Goal: Task Accomplishment & Management: Use online tool/utility

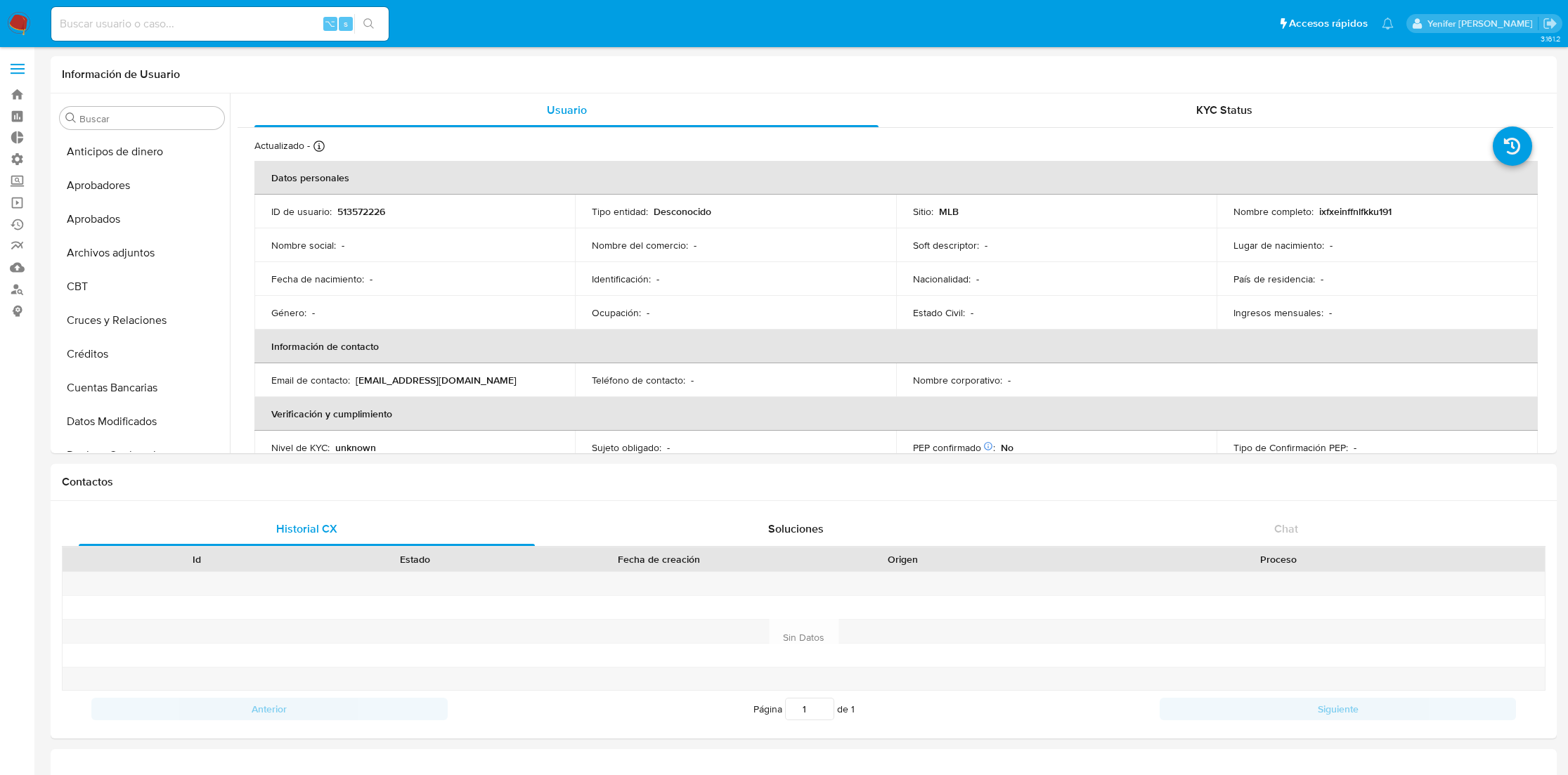
select select "10"
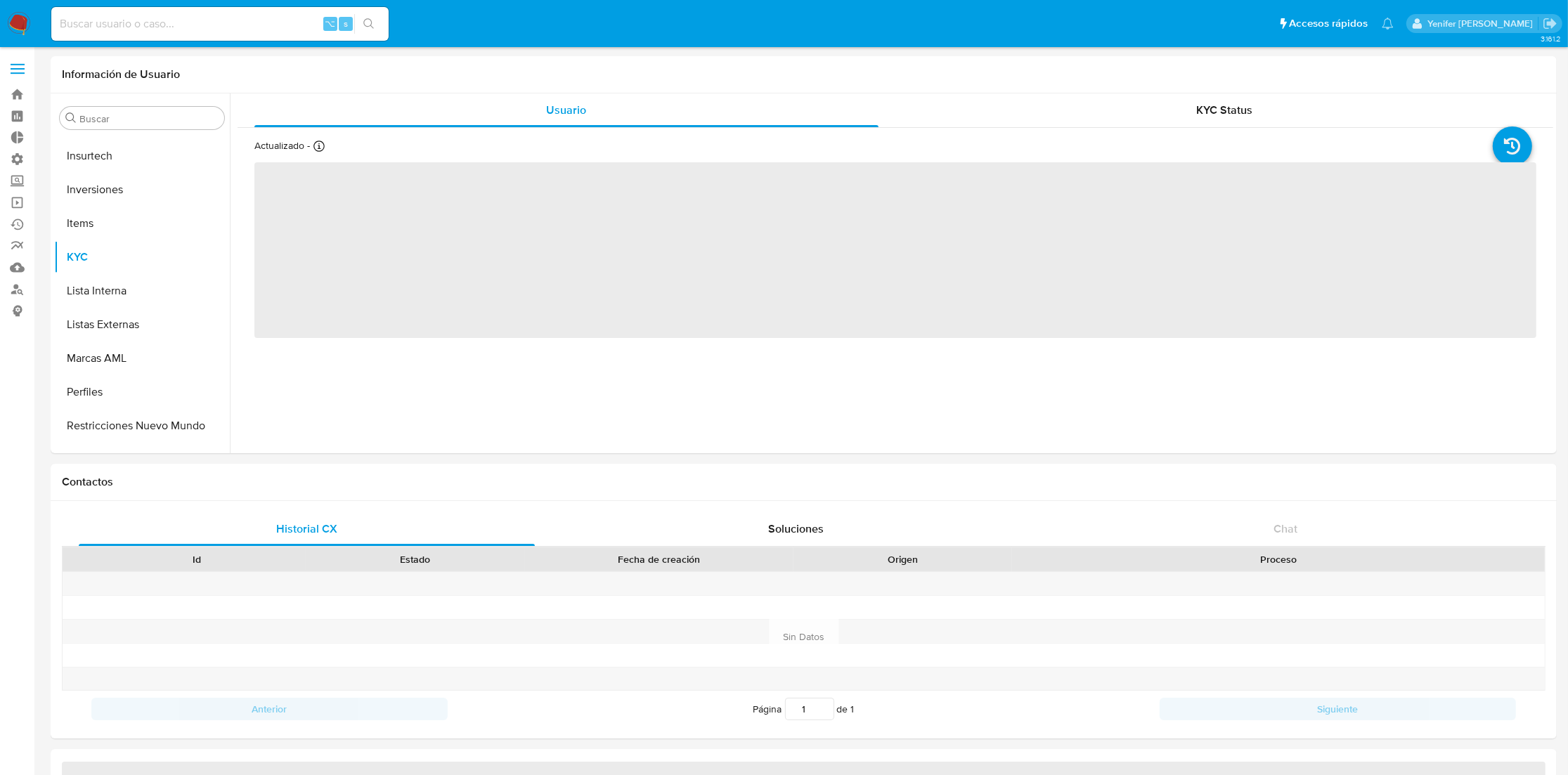
scroll to position [728, 0]
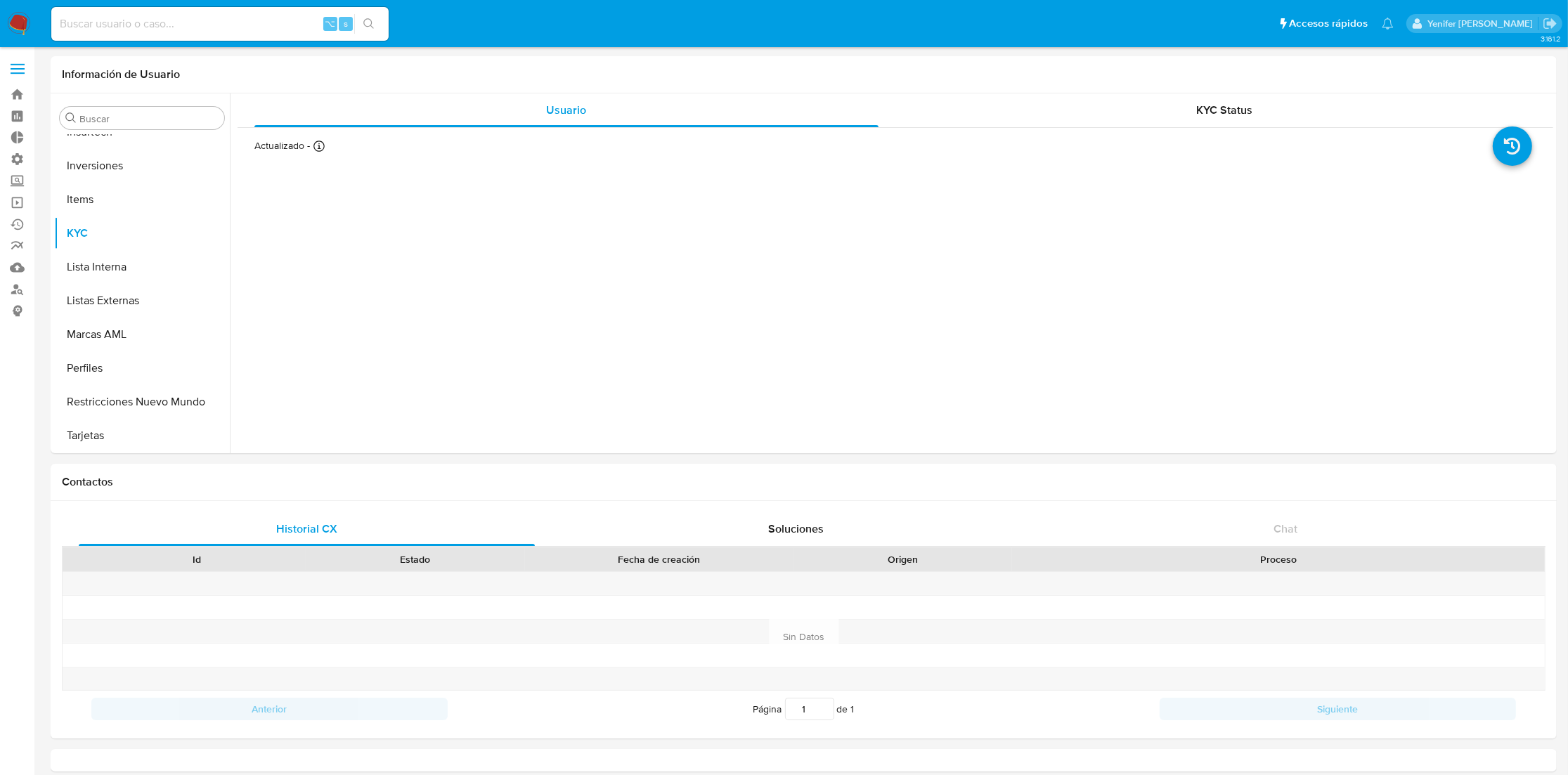
select select "10"
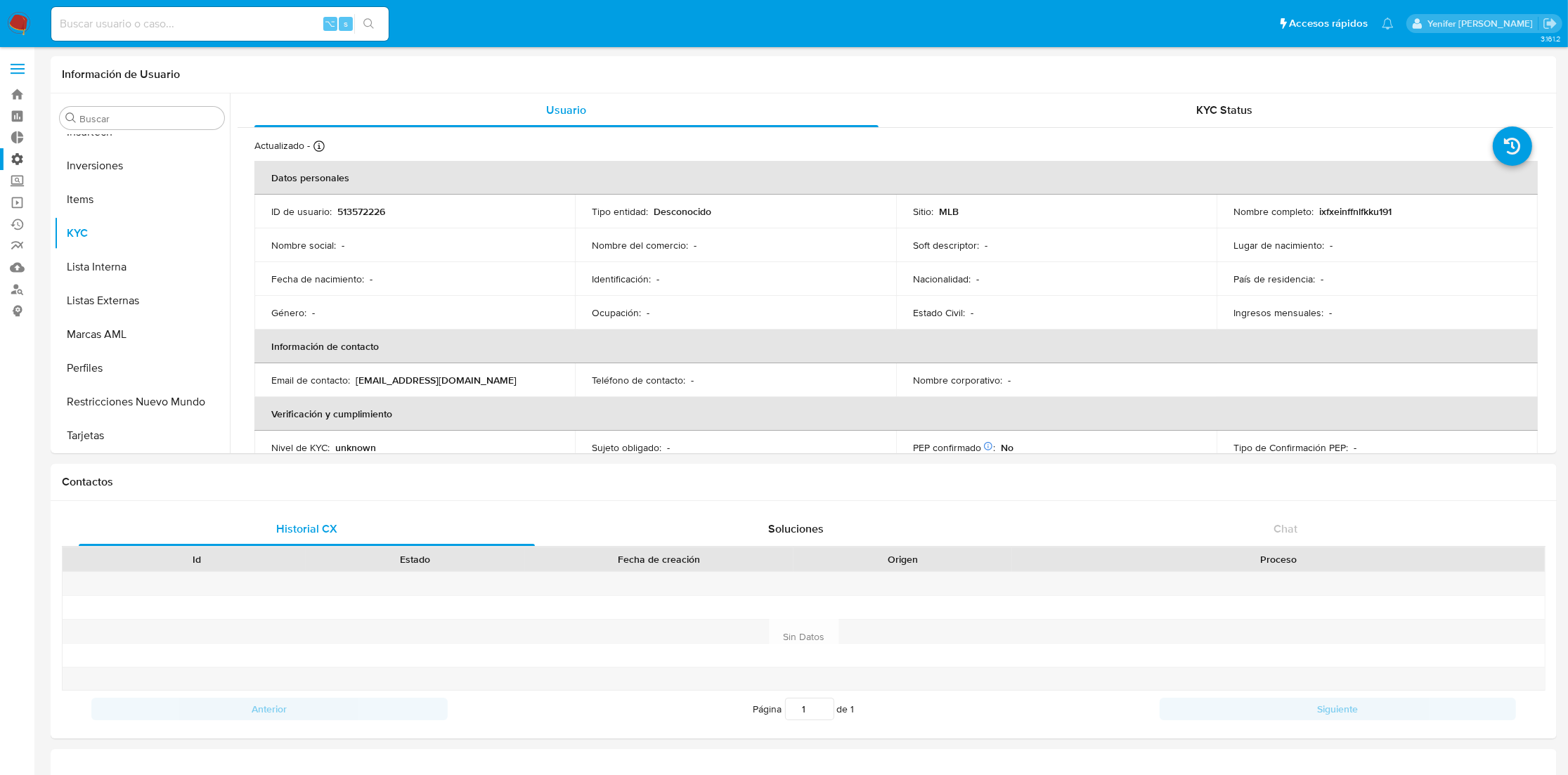
click at [21, 156] on label "Administración" at bounding box center [83, 159] width 167 height 22
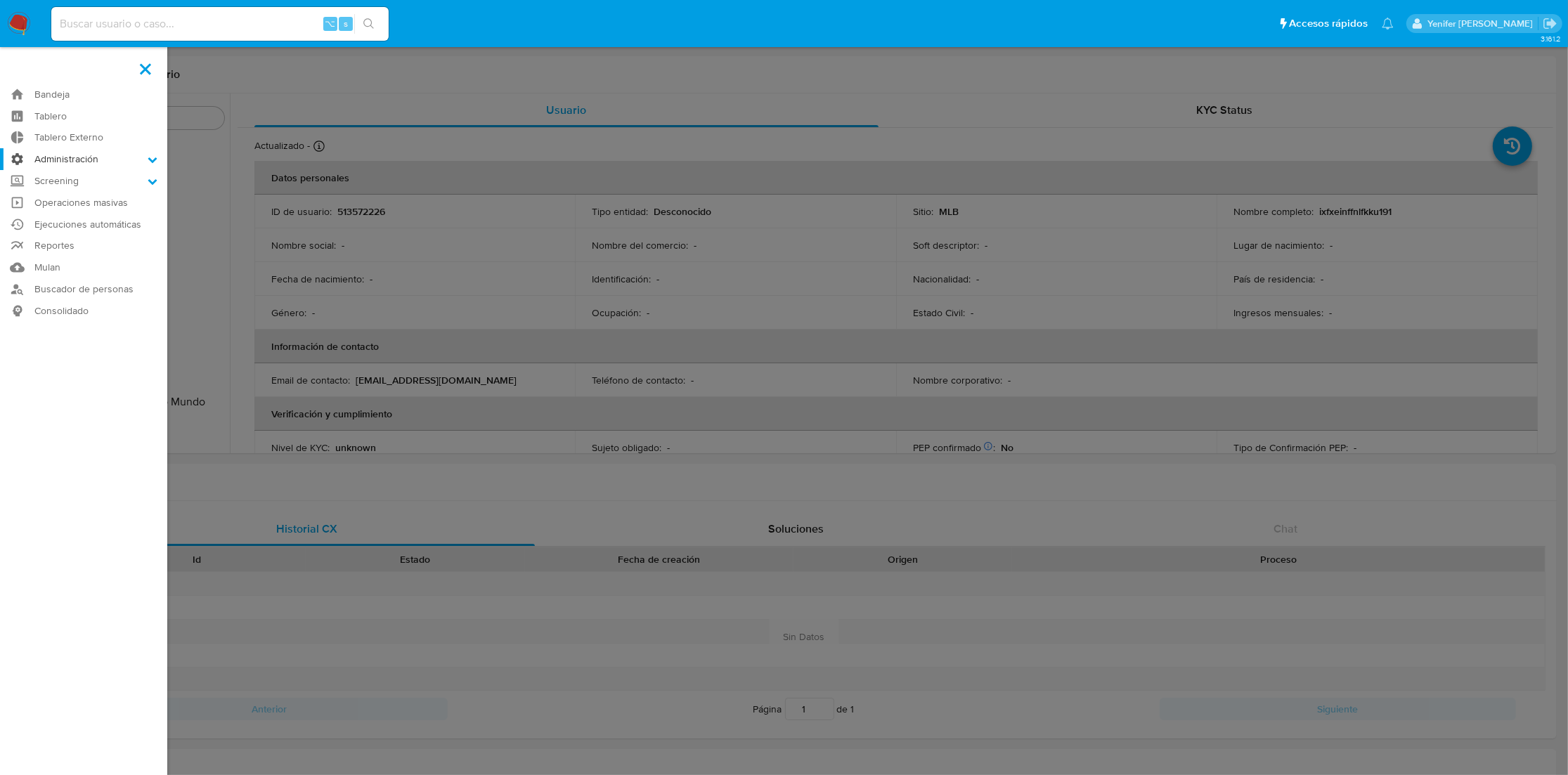
click at [0, 0] on input "Administración" at bounding box center [0, 0] width 0 height 0
click at [57, 175] on link "Reglas" at bounding box center [83, 178] width 167 height 18
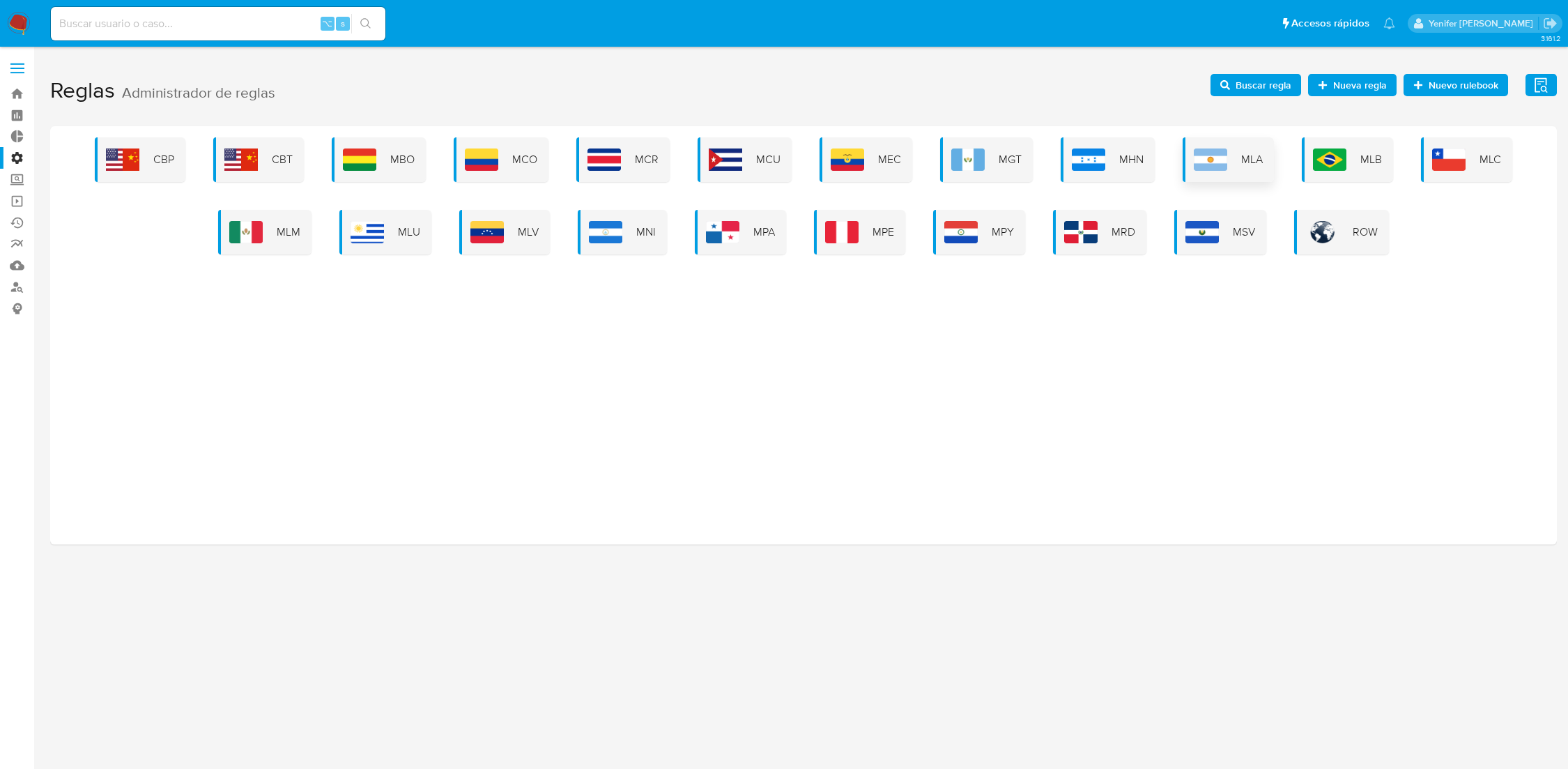
click at [1218, 163] on img at bounding box center [1211, 159] width 33 height 22
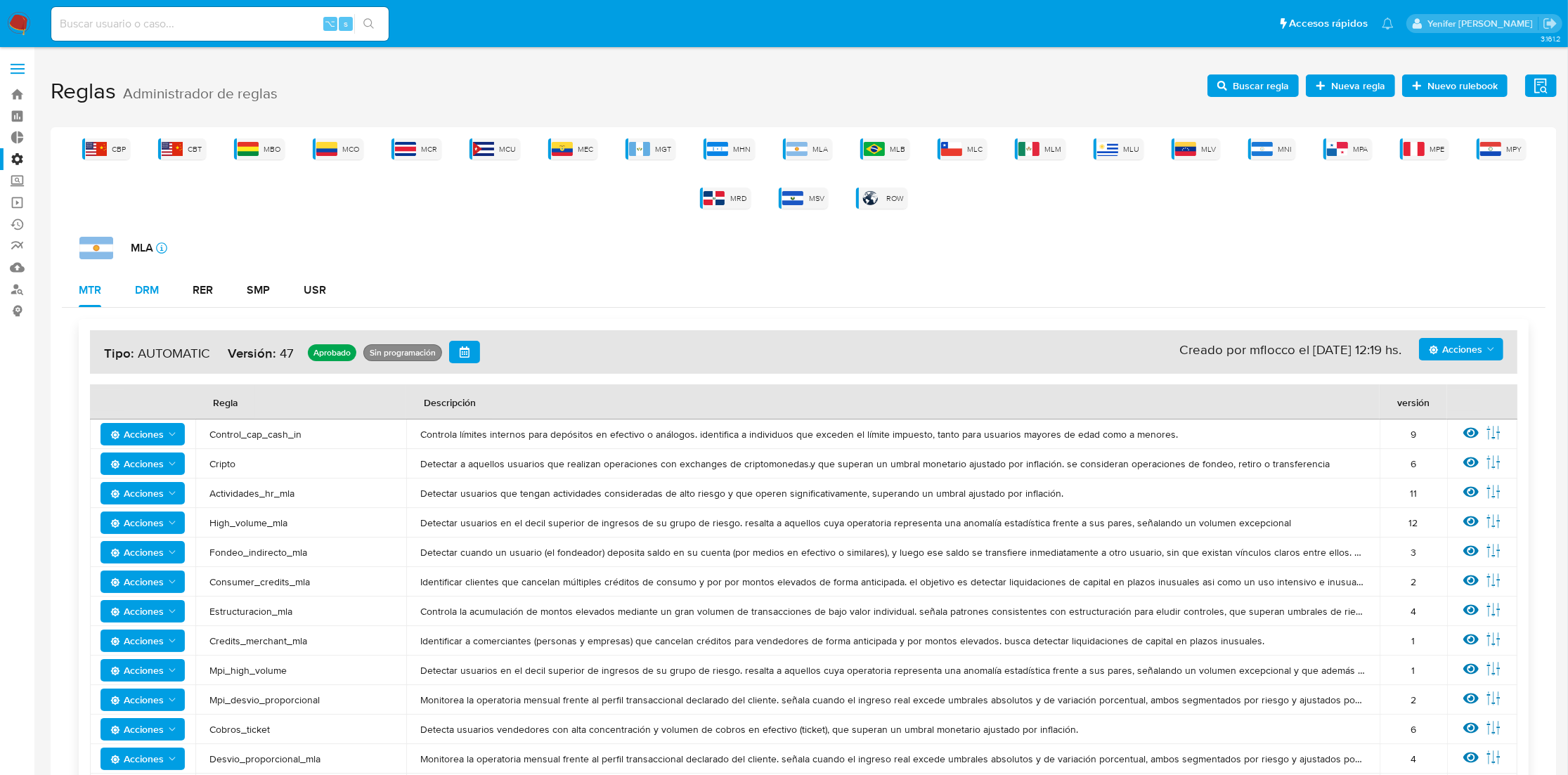
click at [163, 293] on button "DRM" at bounding box center [147, 290] width 58 height 34
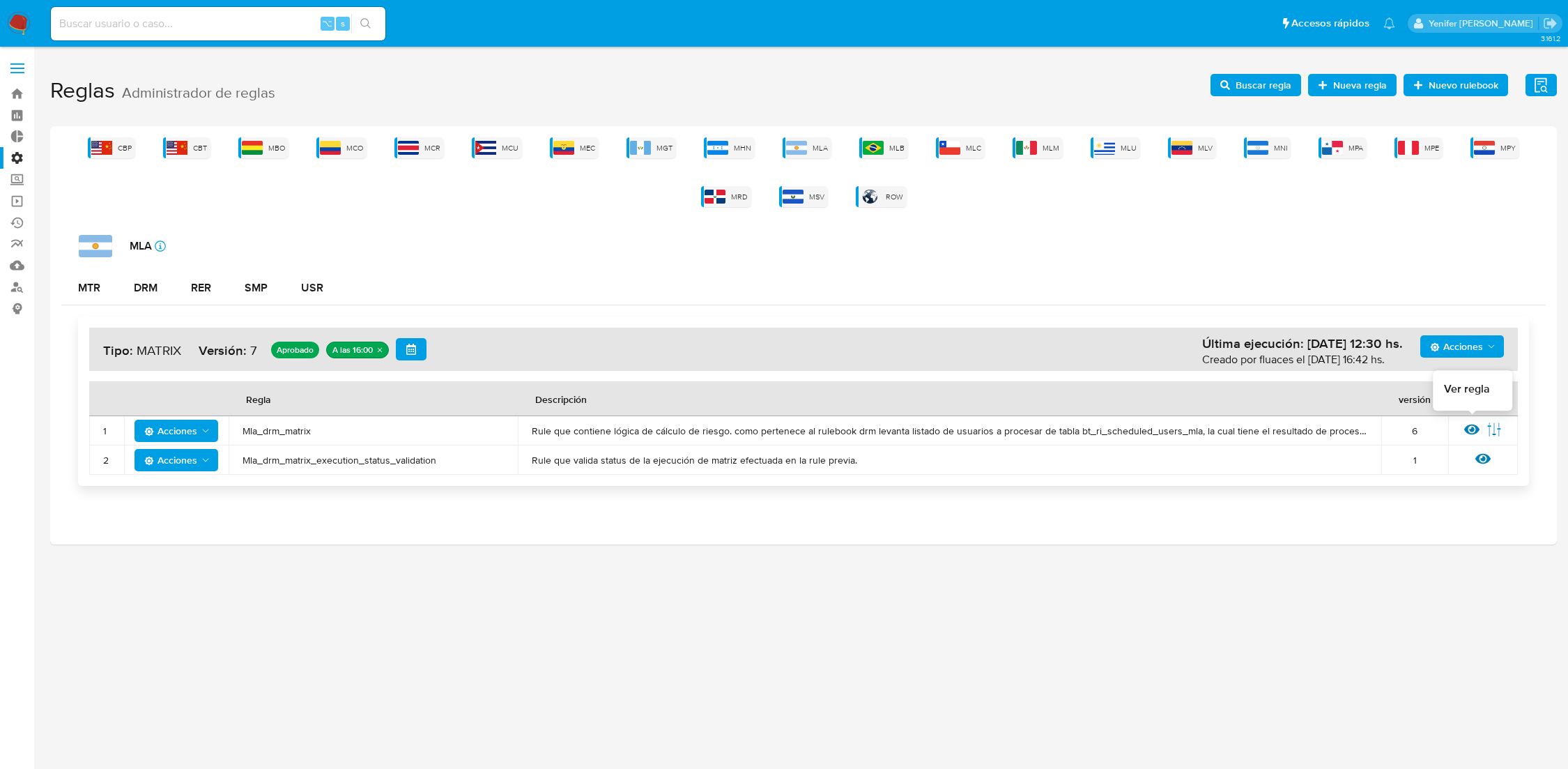
click at [1473, 428] on icon at bounding box center [1472, 430] width 15 height 11
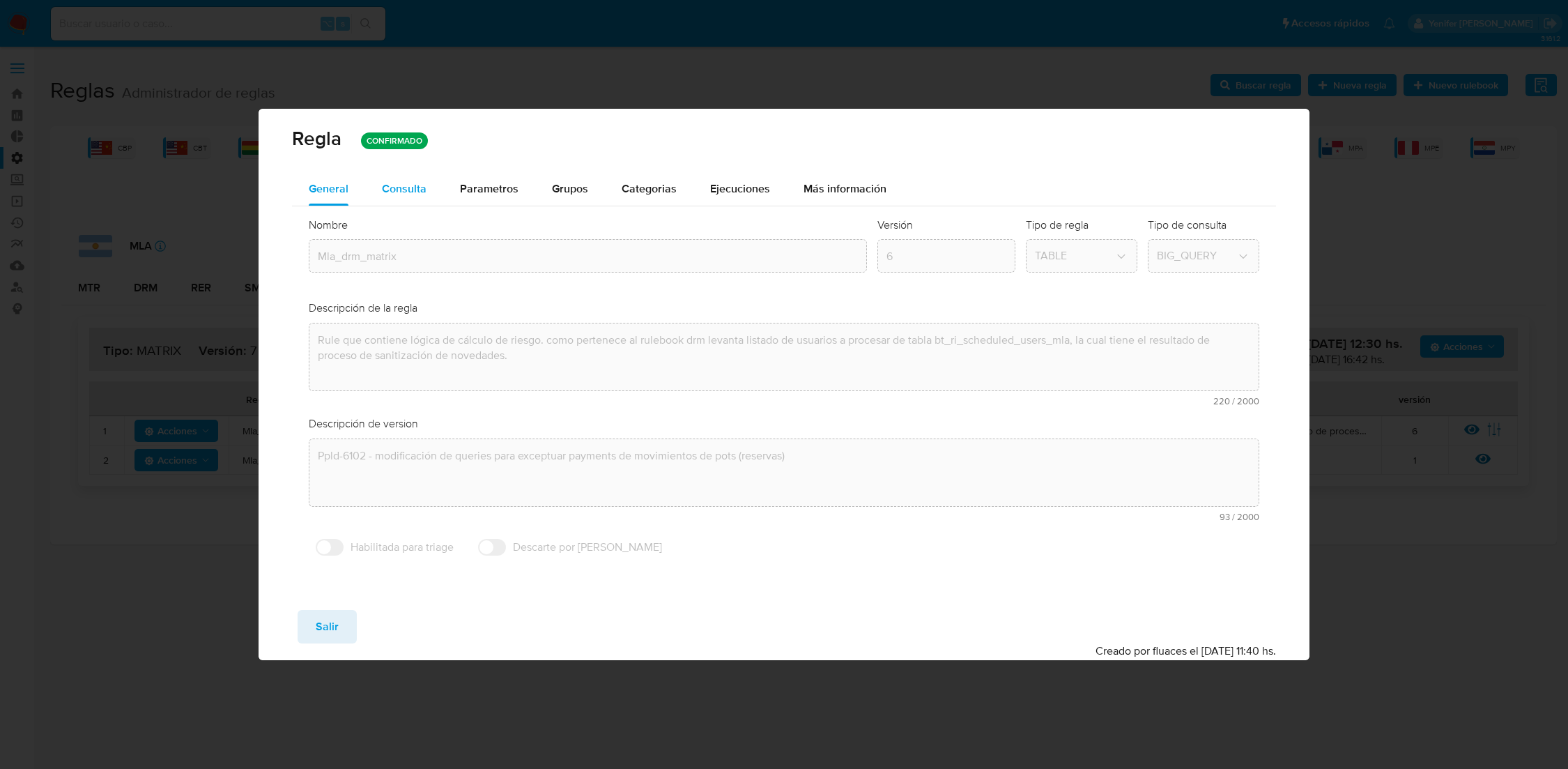
click at [403, 184] on span "Consulta" at bounding box center [404, 188] width 45 height 16
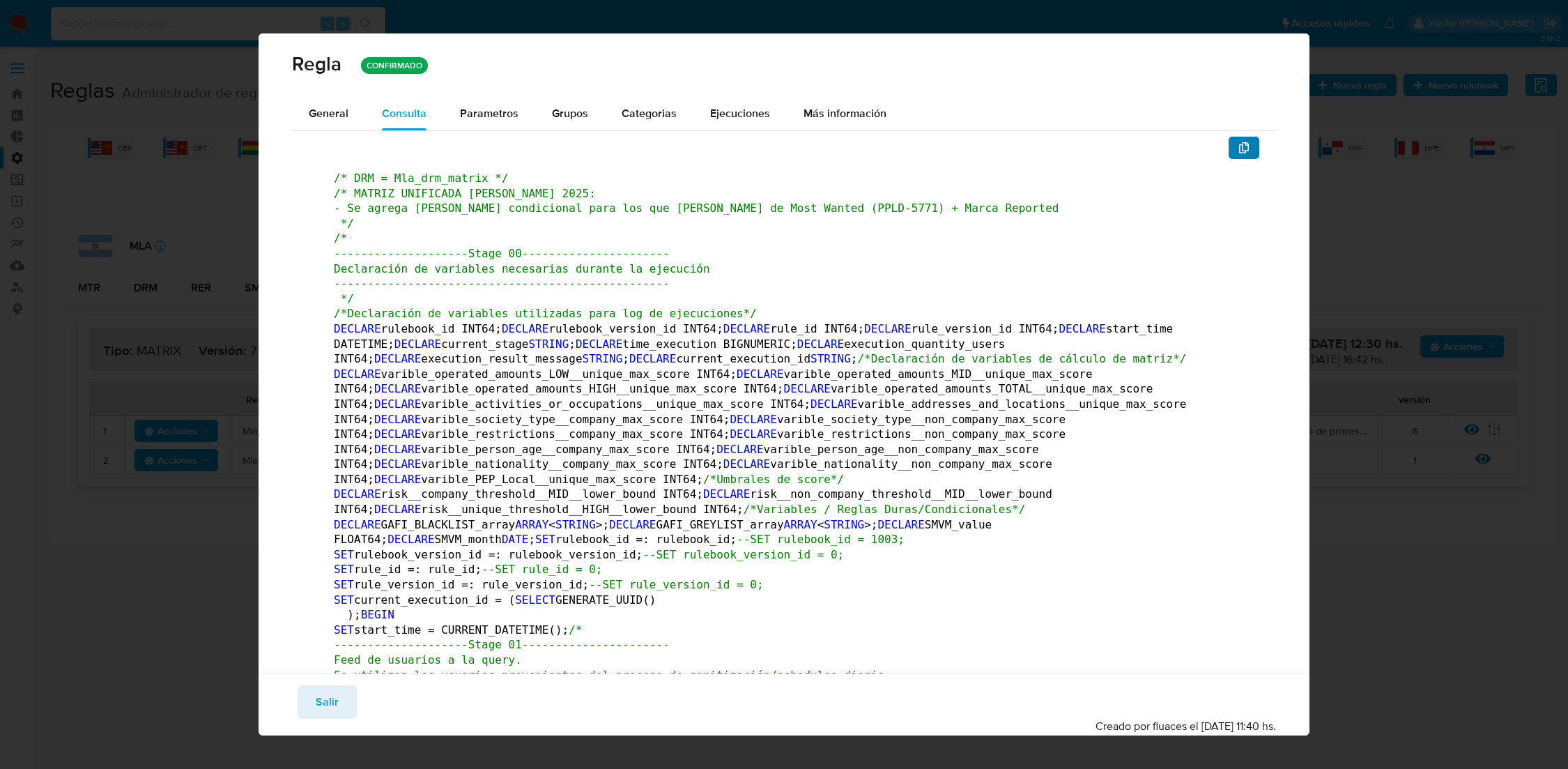
click at [1238, 153] on span "button" at bounding box center [1243, 148] width 11 height 20
